Goal: Task Accomplishment & Management: Manage account settings

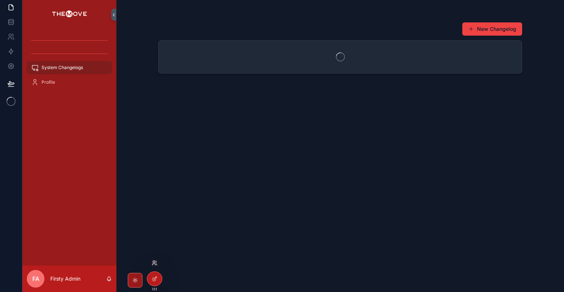
click at [154, 262] on icon at bounding box center [155, 263] width 6 height 6
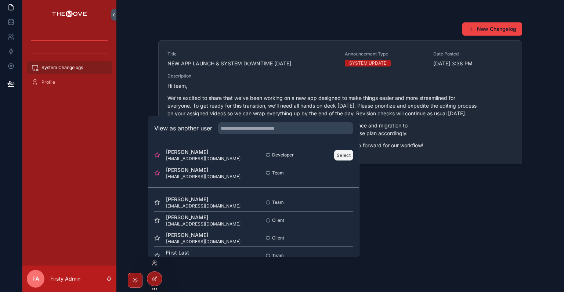
click at [338, 156] on button "Select" at bounding box center [343, 154] width 19 height 11
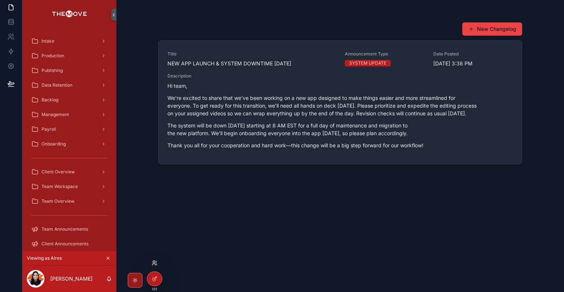
click at [154, 265] on icon at bounding box center [155, 263] width 6 height 6
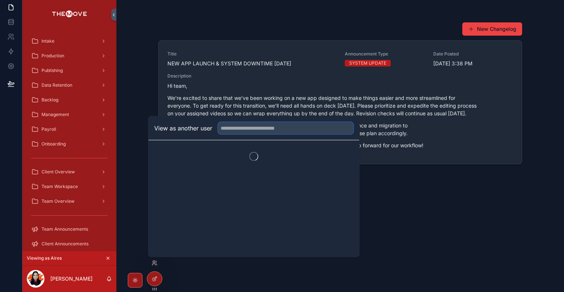
click at [279, 130] on input "text" at bounding box center [285, 128] width 135 height 12
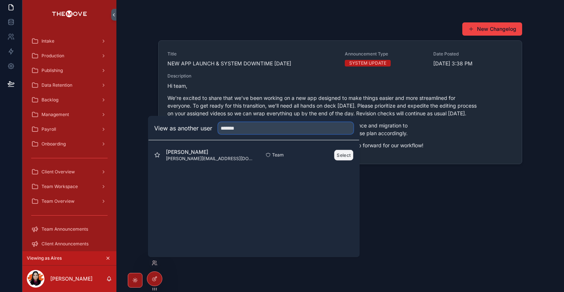
type input "*******"
click at [340, 153] on button "Select" at bounding box center [343, 154] width 19 height 11
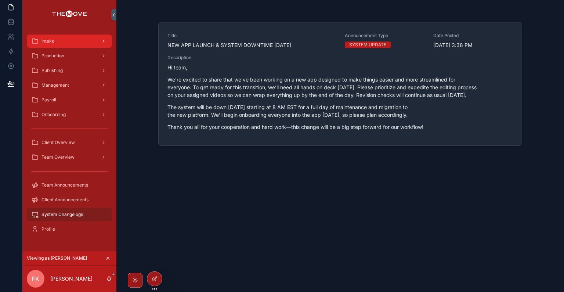
click at [46, 40] on span "Intake" at bounding box center [47, 41] width 13 height 6
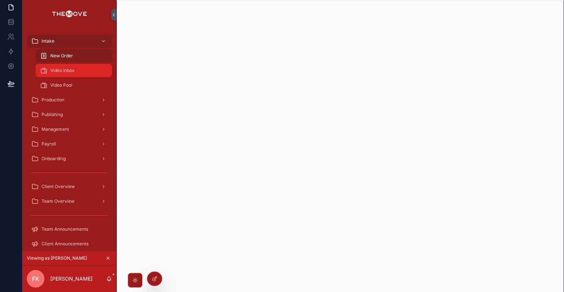
click at [70, 73] on span "Video Inbox" at bounding box center [62, 71] width 24 height 6
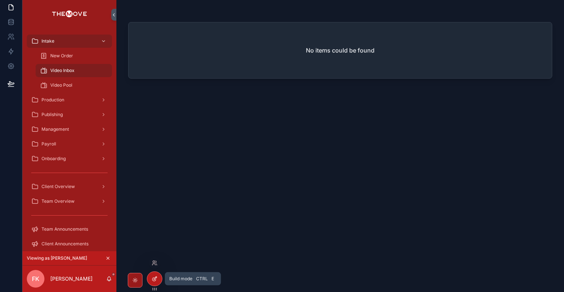
click at [155, 281] on icon at bounding box center [153, 279] width 3 height 3
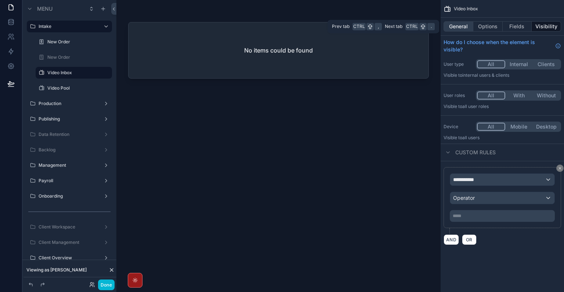
click at [460, 25] on button "General" at bounding box center [458, 26] width 30 height 10
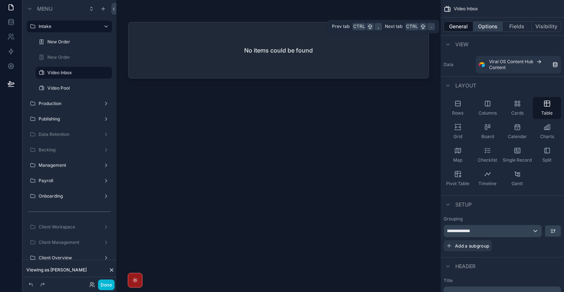
click at [480, 23] on button "Options" at bounding box center [487, 26] width 29 height 10
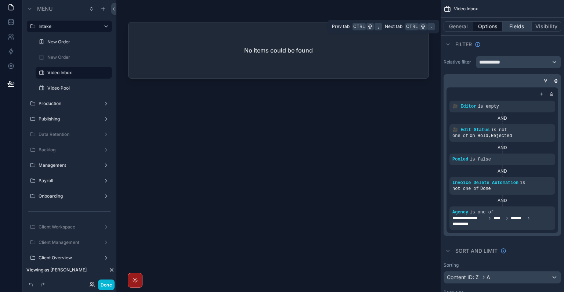
click at [505, 23] on button "Fields" at bounding box center [517, 26] width 29 height 10
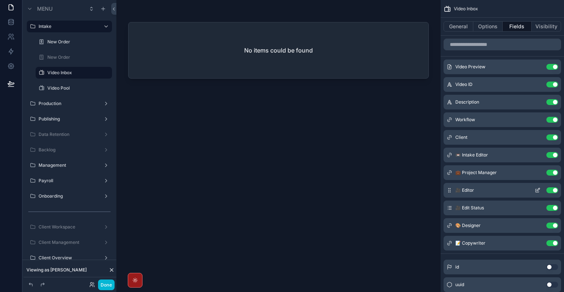
click at [539, 188] on icon "scrollable content" at bounding box center [538, 189] width 3 height 3
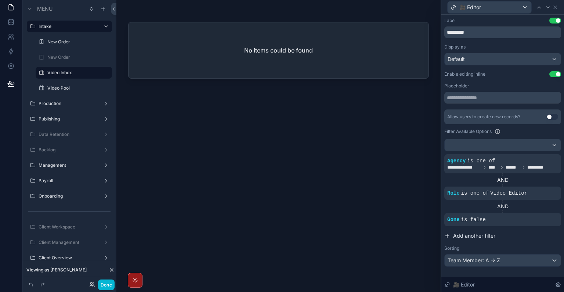
click at [476, 235] on span "Add another filter" at bounding box center [474, 235] width 42 height 7
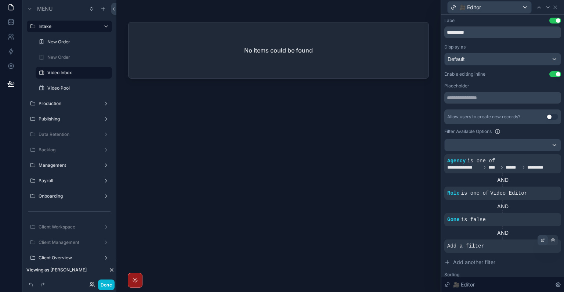
click at [541, 239] on icon at bounding box center [542, 240] width 3 height 3
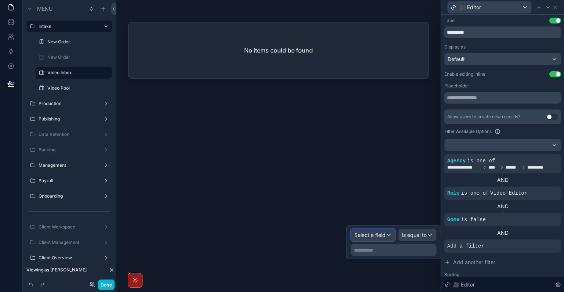
click at [380, 235] on span "Select a field" at bounding box center [369, 235] width 31 height 6
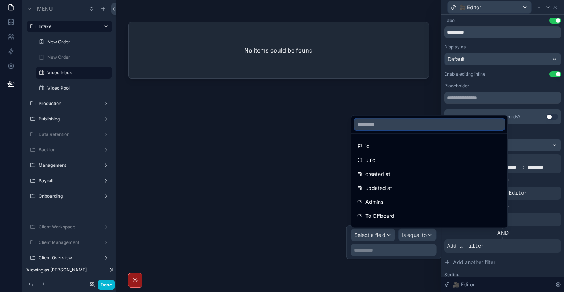
click at [401, 121] on input "text" at bounding box center [429, 125] width 150 height 12
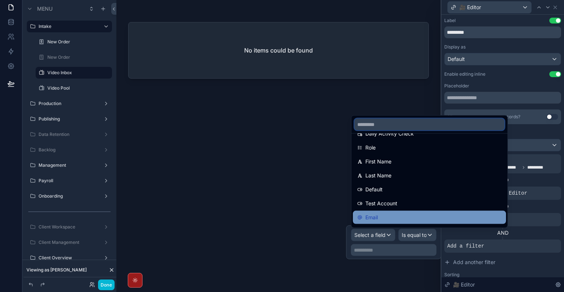
scroll to position [147, 0]
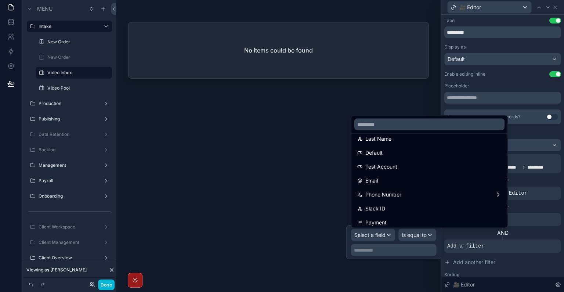
click at [518, 239] on div "AND" at bounding box center [502, 232] width 117 height 13
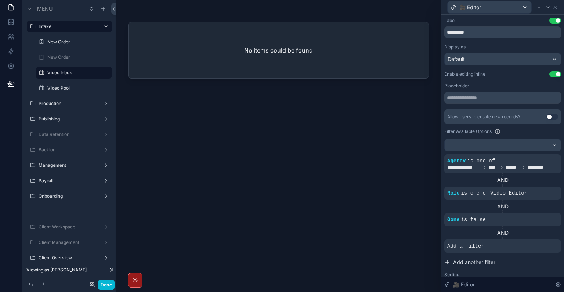
scroll to position [18, 0]
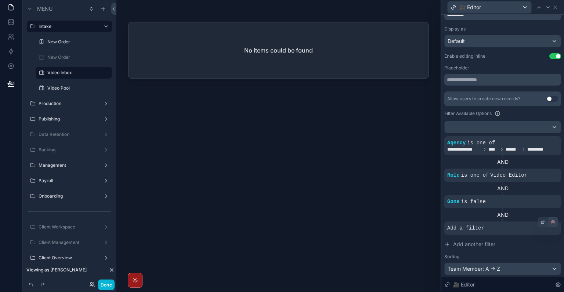
click at [551, 221] on icon at bounding box center [553, 222] width 4 height 4
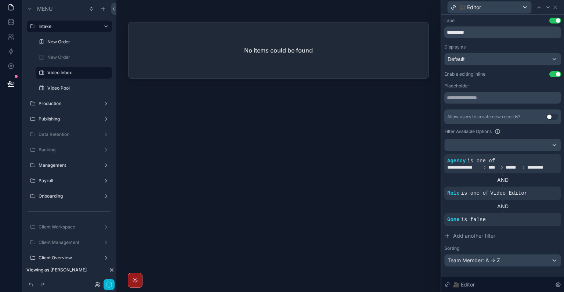
scroll to position [0, 0]
click at [493, 145] on div at bounding box center [503, 145] width 116 height 12
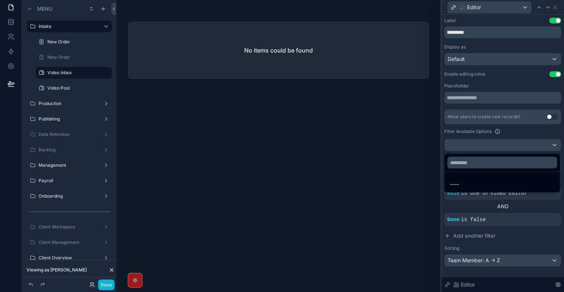
click at [493, 145] on div at bounding box center [502, 146] width 123 height 292
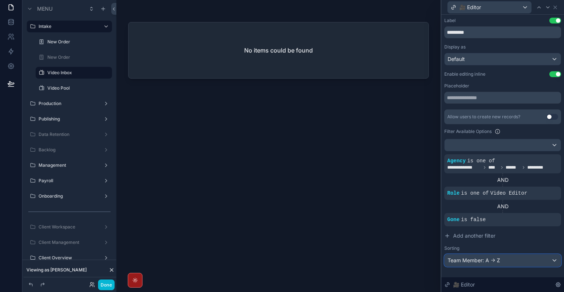
click at [502, 256] on div "Team Member: A -> Z" at bounding box center [503, 260] width 116 height 12
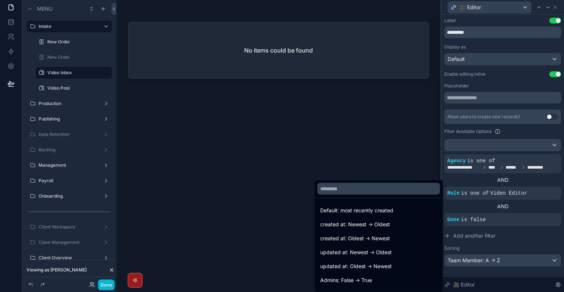
click at [502, 256] on div at bounding box center [502, 146] width 123 height 292
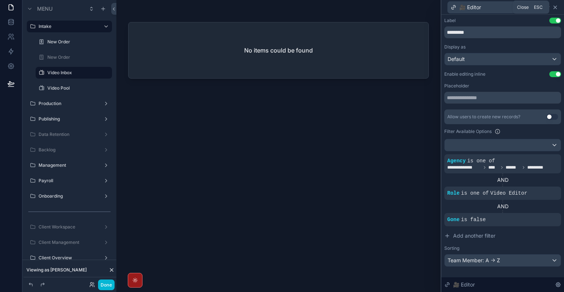
click at [555, 8] on icon at bounding box center [555, 7] width 3 height 3
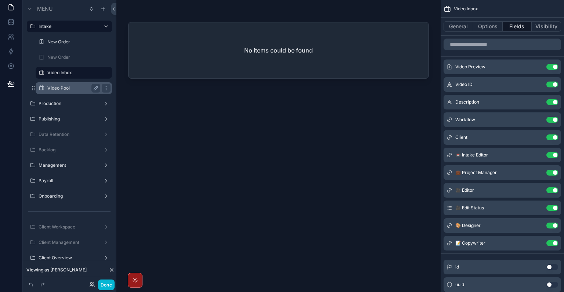
click at [68, 92] on div "Video Pool" at bounding box center [73, 88] width 73 height 12
click at [64, 89] on label "Video Pool" at bounding box center [72, 88] width 50 height 6
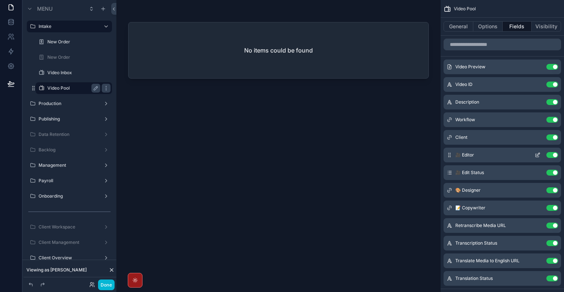
click at [539, 152] on icon "scrollable content" at bounding box center [537, 155] width 6 height 6
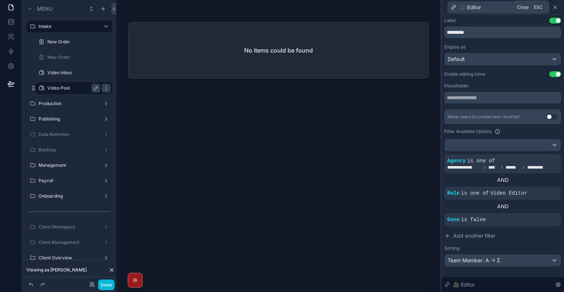
click at [555, 7] on icon at bounding box center [555, 7] width 3 height 3
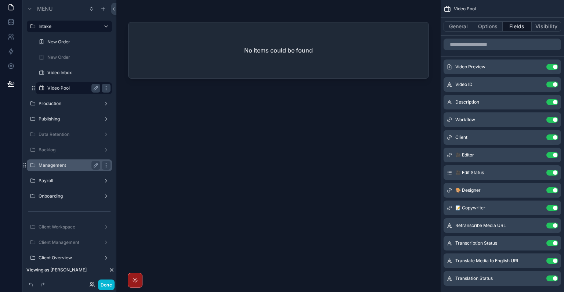
click at [63, 168] on label "Management" at bounding box center [68, 165] width 59 height 6
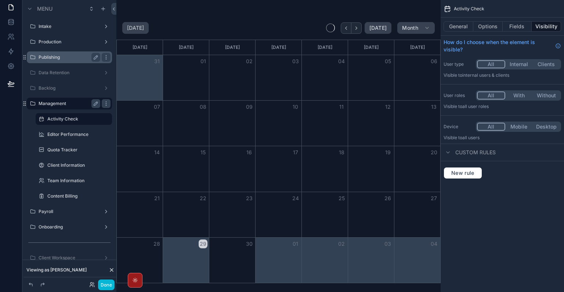
click at [59, 54] on div "Publishing" at bounding box center [70, 57] width 62 height 9
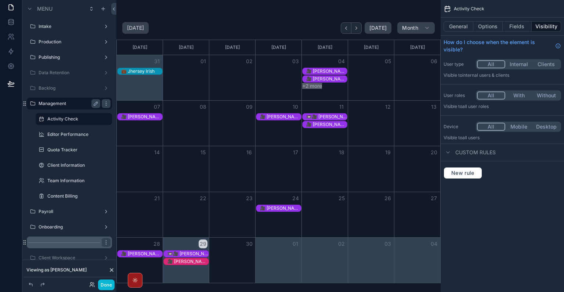
click at [72, 225] on label "Onboarding" at bounding box center [70, 227] width 62 height 6
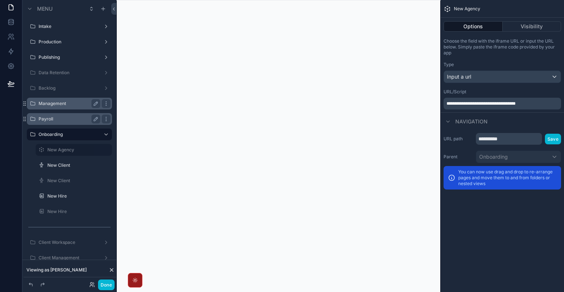
click at [67, 116] on label "Payroll" at bounding box center [68, 119] width 59 height 6
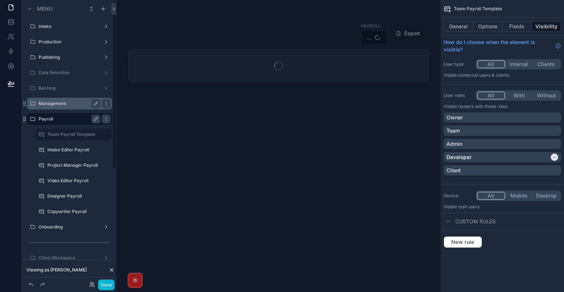
click at [65, 99] on div "Management" at bounding box center [70, 103] width 62 height 9
click at [70, 105] on label "Management" at bounding box center [68, 104] width 59 height 6
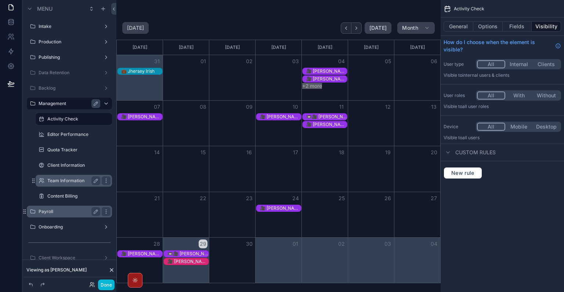
click at [64, 181] on label "Team Information" at bounding box center [72, 181] width 50 height 6
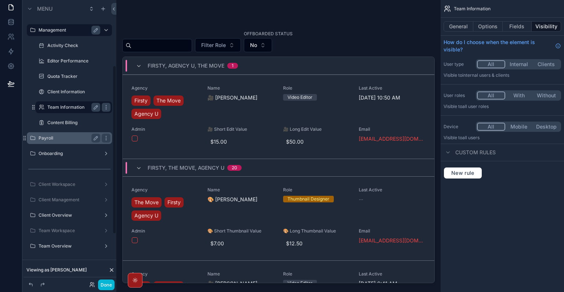
scroll to position [110, 0]
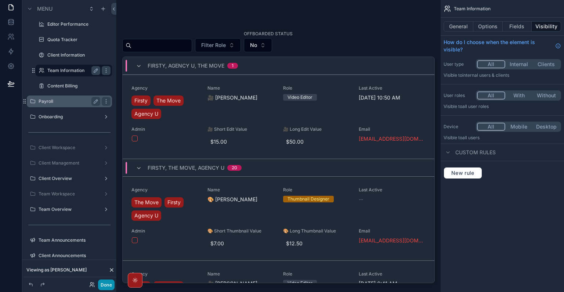
click at [109, 284] on button "Done" at bounding box center [106, 284] width 17 height 11
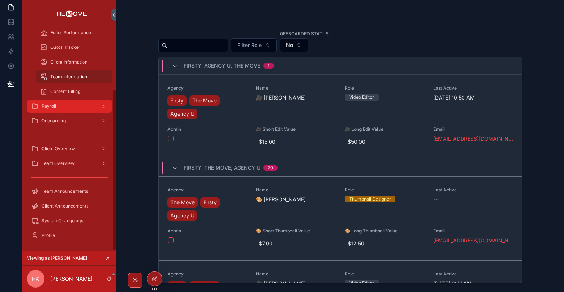
scroll to position [0, 0]
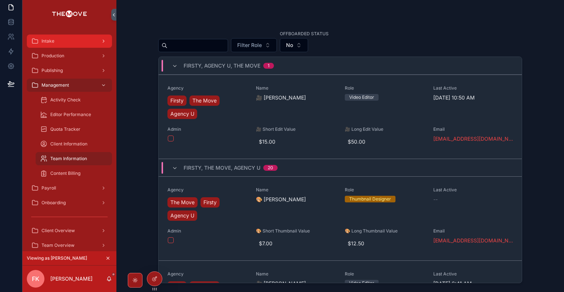
click at [82, 39] on div "Intake" at bounding box center [69, 41] width 76 height 12
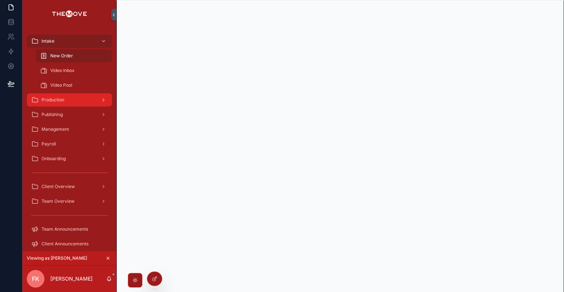
click at [83, 105] on div "Production" at bounding box center [69, 100] width 76 height 12
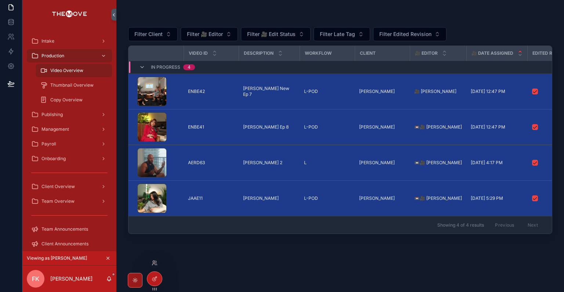
click at [154, 257] on div at bounding box center [155, 263] width 12 height 12
click at [153, 262] on icon at bounding box center [154, 262] width 2 height 2
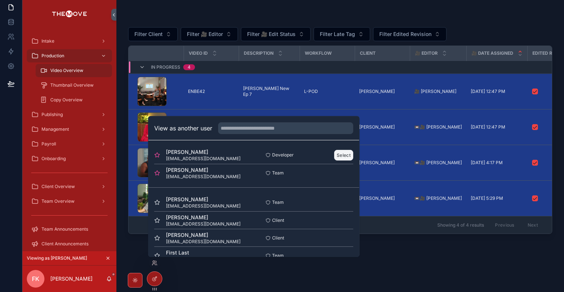
click at [344, 156] on button "Select" at bounding box center [343, 154] width 19 height 11
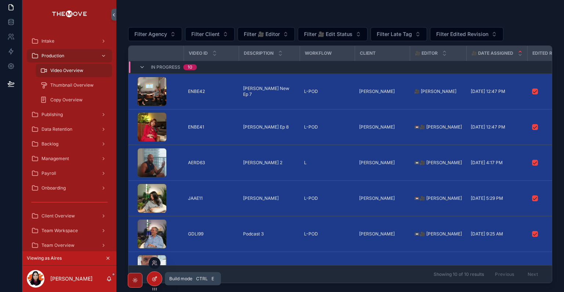
click at [154, 280] on icon at bounding box center [155, 279] width 6 height 6
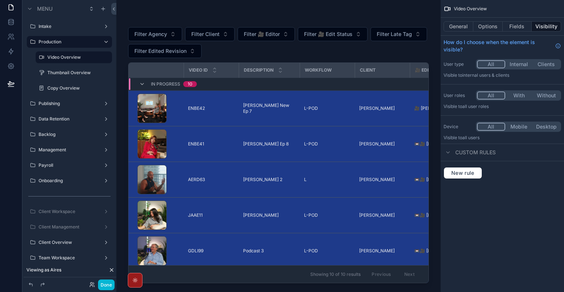
drag, startPoint x: 291, startPoint y: 280, endPoint x: 374, endPoint y: 281, distance: 83.7
click at [374, 281] on div "scrollable content" at bounding box center [278, 141] width 324 height 283
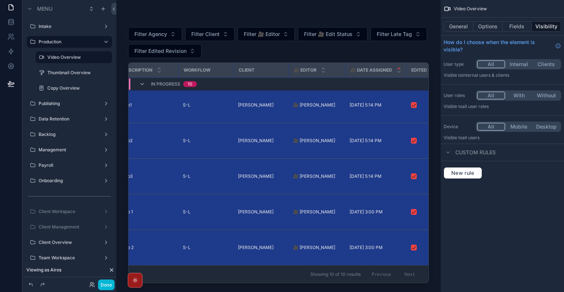
scroll to position [0, 121]
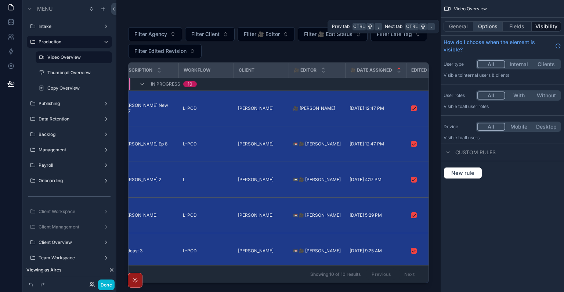
click at [495, 24] on button "Options" at bounding box center [487, 26] width 29 height 10
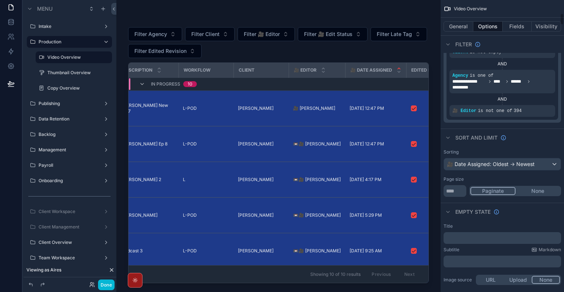
scroll to position [330, 0]
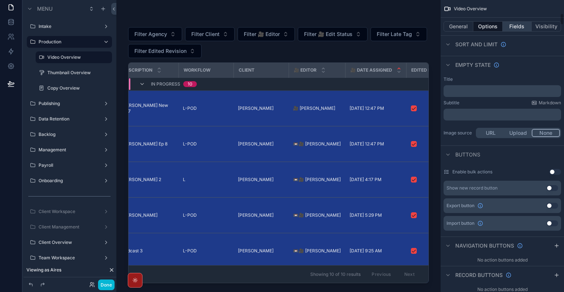
click at [519, 25] on button "Fields" at bounding box center [517, 26] width 29 height 10
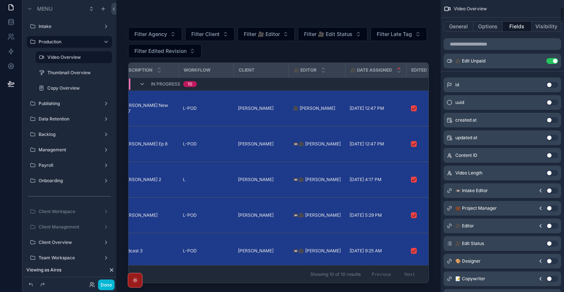
scroll to position [0, 0]
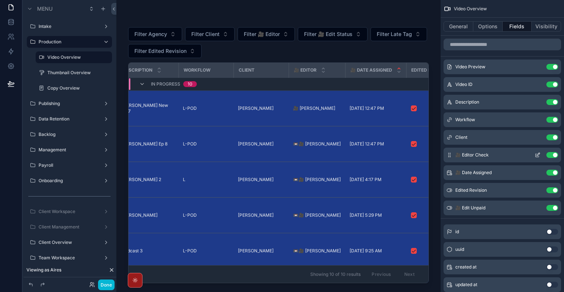
click at [534, 155] on icon "scrollable content" at bounding box center [537, 155] width 6 height 6
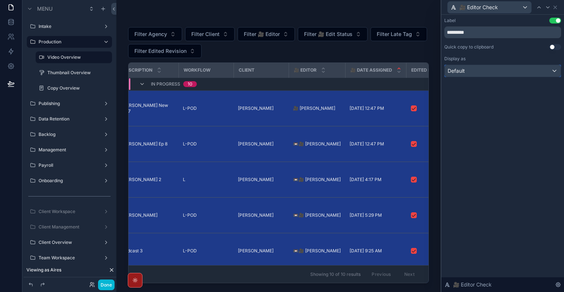
click at [517, 75] on div "Default" at bounding box center [503, 71] width 116 height 12
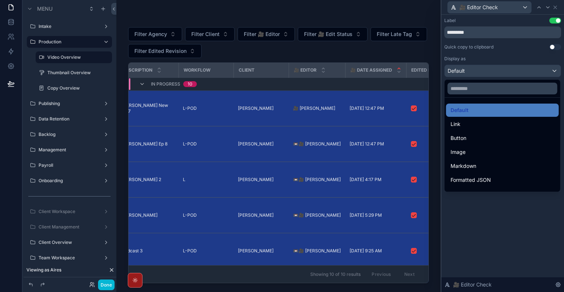
click at [520, 228] on div at bounding box center [502, 146] width 123 height 292
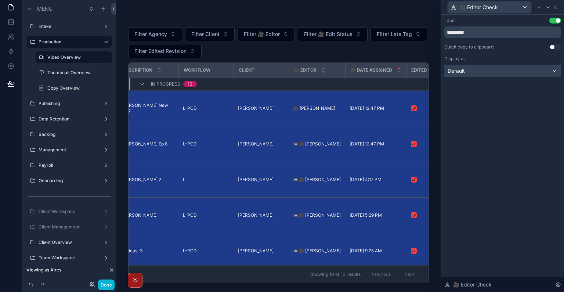
click at [508, 70] on div "Default" at bounding box center [503, 71] width 116 height 12
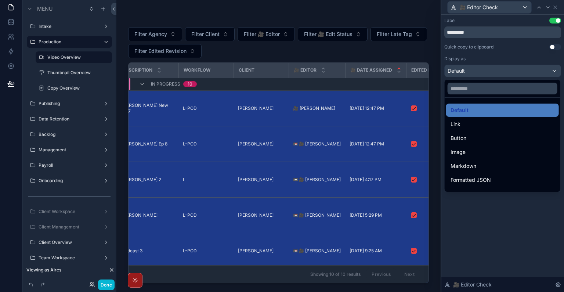
click at [508, 70] on div at bounding box center [502, 146] width 123 height 292
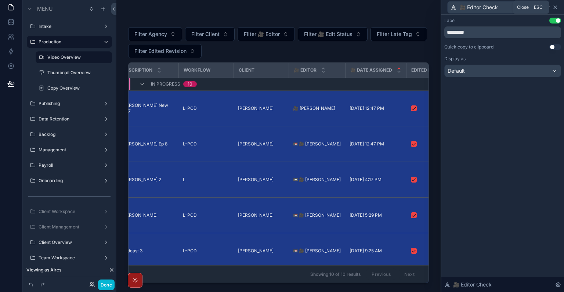
click at [556, 6] on icon at bounding box center [555, 7] width 3 height 3
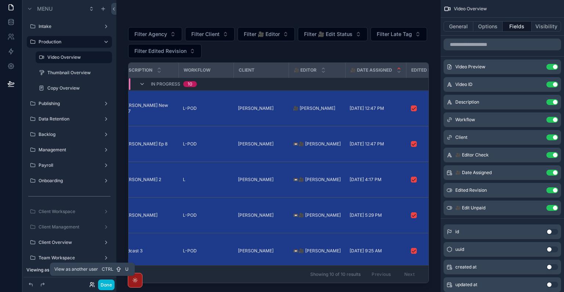
click at [90, 283] on icon at bounding box center [92, 285] width 6 height 6
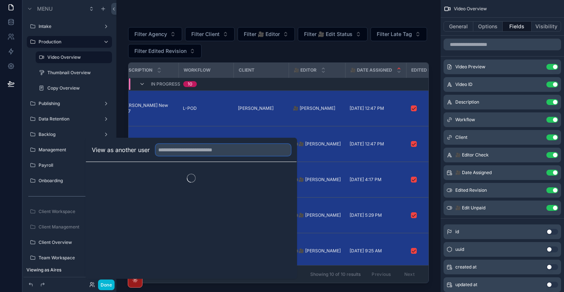
click at [207, 149] on input "text" at bounding box center [223, 150] width 135 height 12
type input "******"
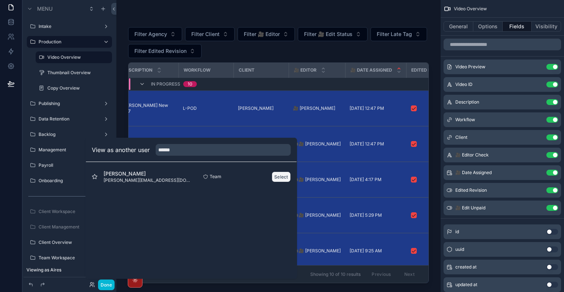
click at [279, 178] on button "Select" at bounding box center [281, 176] width 19 height 11
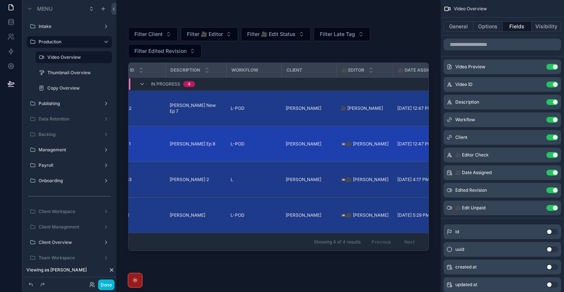
scroll to position [0, 110]
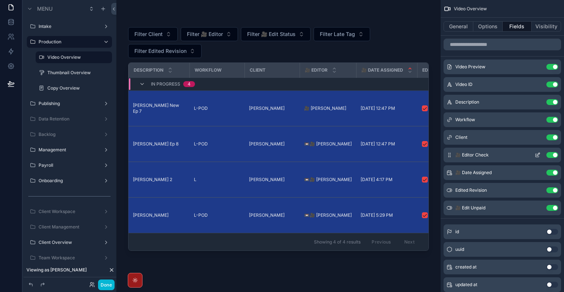
click at [537, 156] on icon "scrollable content" at bounding box center [537, 155] width 3 height 3
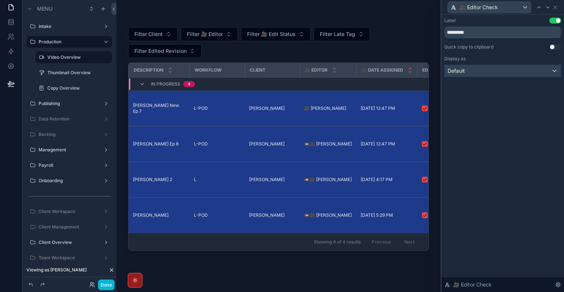
click at [496, 66] on div "Default" at bounding box center [503, 71] width 116 height 12
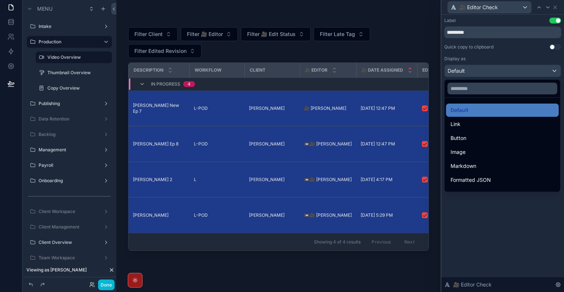
click at [512, 228] on div at bounding box center [502, 146] width 123 height 292
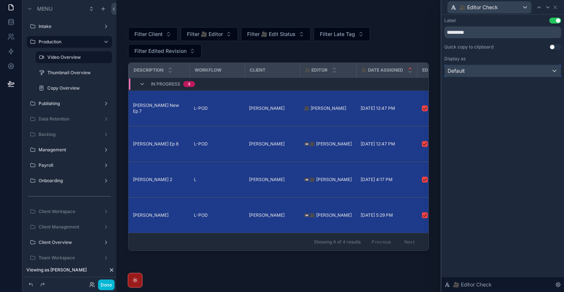
click at [542, 72] on div "Default" at bounding box center [503, 71] width 116 height 12
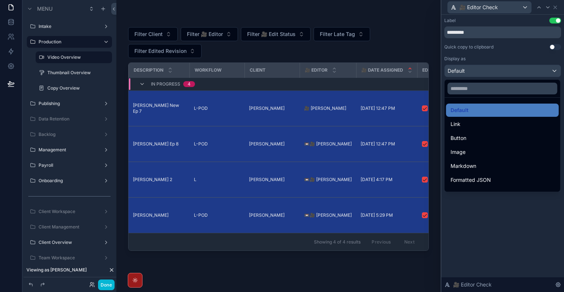
click at [526, 72] on div at bounding box center [502, 146] width 123 height 292
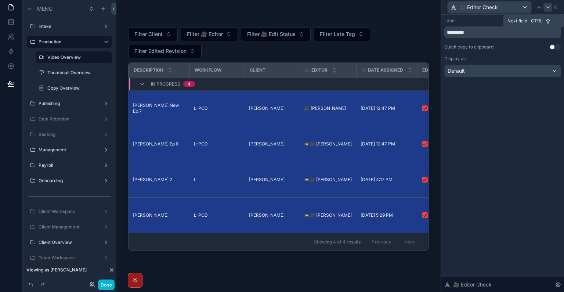
click at [547, 9] on icon at bounding box center [548, 7] width 6 height 6
click at [539, 9] on icon at bounding box center [539, 7] width 6 height 6
click at [538, 9] on icon at bounding box center [539, 7] width 6 height 6
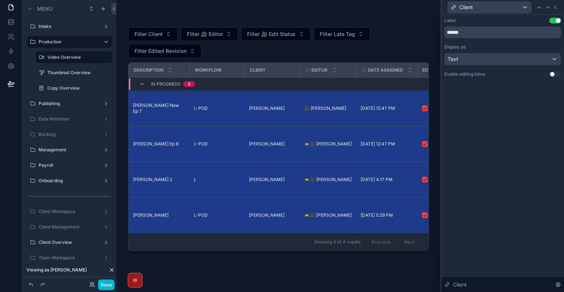
click at [555, 75] on button "Use setting" at bounding box center [555, 74] width 12 height 6
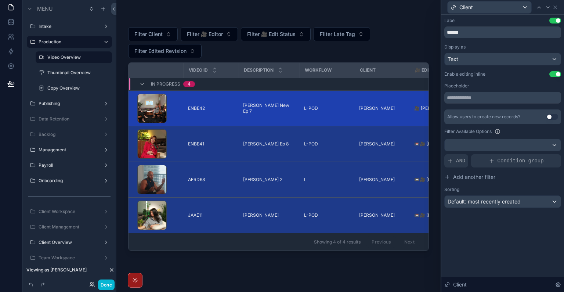
scroll to position [0, 37]
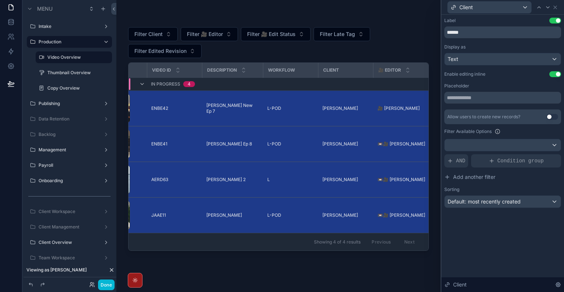
click at [552, 75] on button "Use setting" at bounding box center [555, 74] width 12 height 6
